Goal: Task Accomplishment & Management: Manage account settings

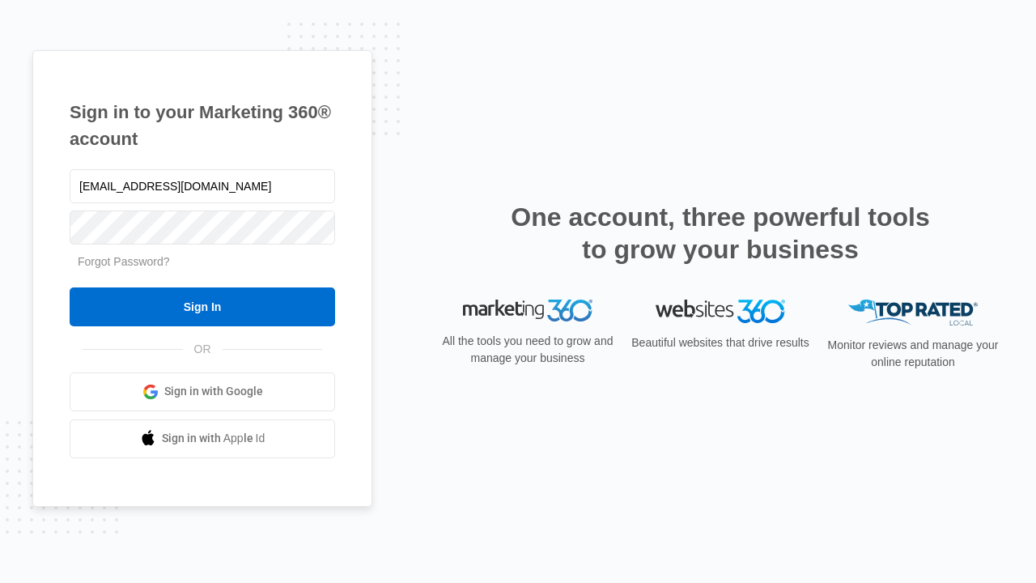
type input "dankie614@gmail.com"
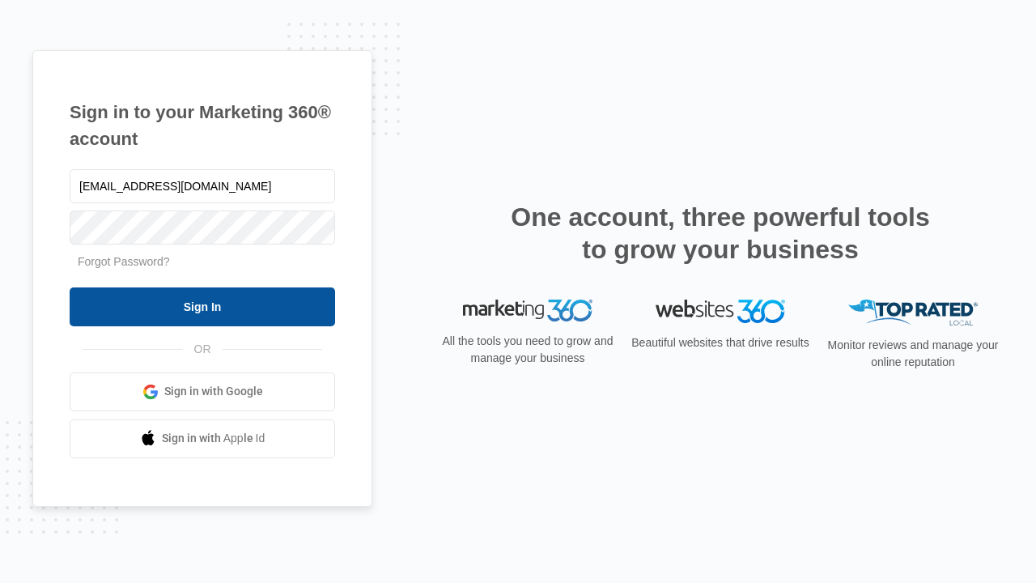
click at [202, 306] on input "Sign In" at bounding box center [203, 306] width 266 height 39
